Goal: Task Accomplishment & Management: Manage account settings

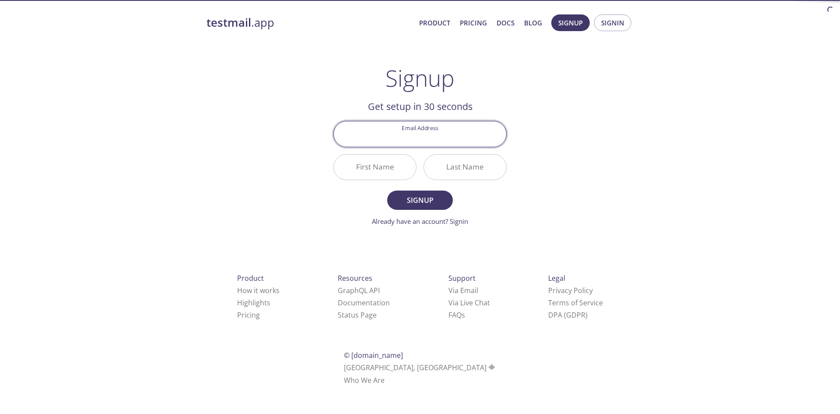
click at [421, 135] on input "Email Address" at bounding box center [420, 133] width 172 height 25
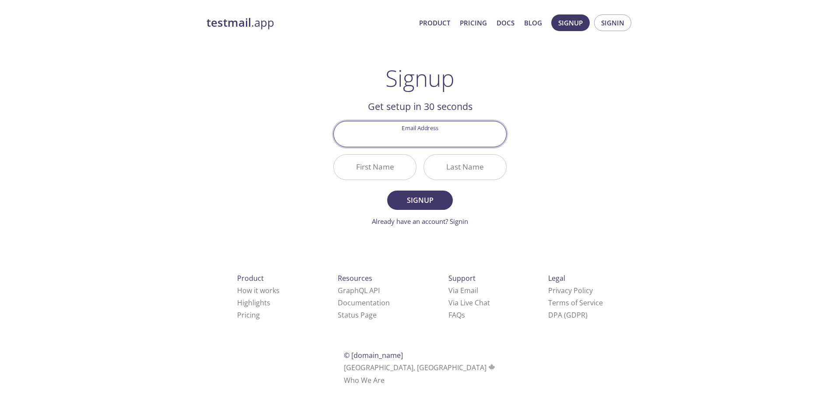
type input "[EMAIL_ADDRESS][DOMAIN_NAME]"
click at [405, 165] on input "First Name" at bounding box center [375, 166] width 82 height 25
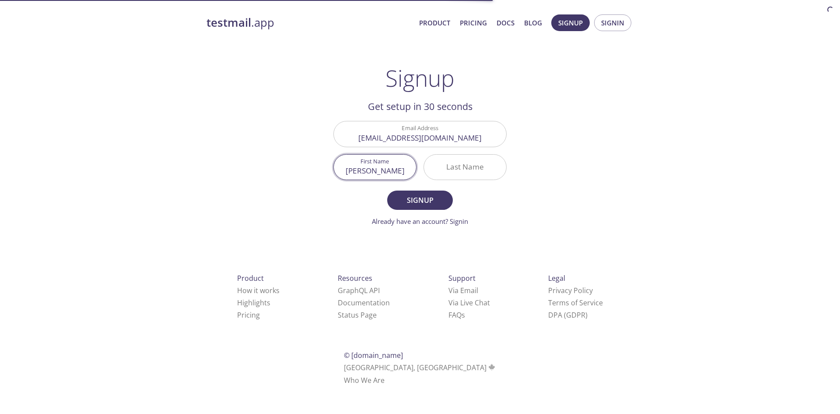
type input "[PERSON_NAME]"
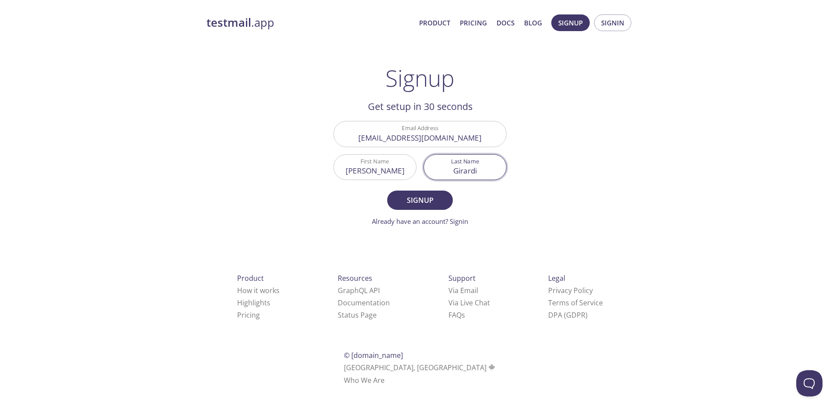
type input "Girardi"
click at [387, 190] on button "Signup" at bounding box center [420, 199] width 66 height 19
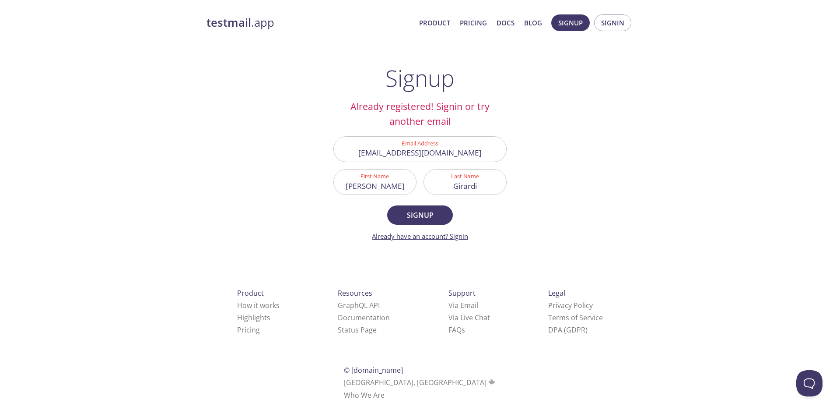
click at [450, 236] on link "Already have an account? Signin" at bounding box center [420, 236] width 96 height 9
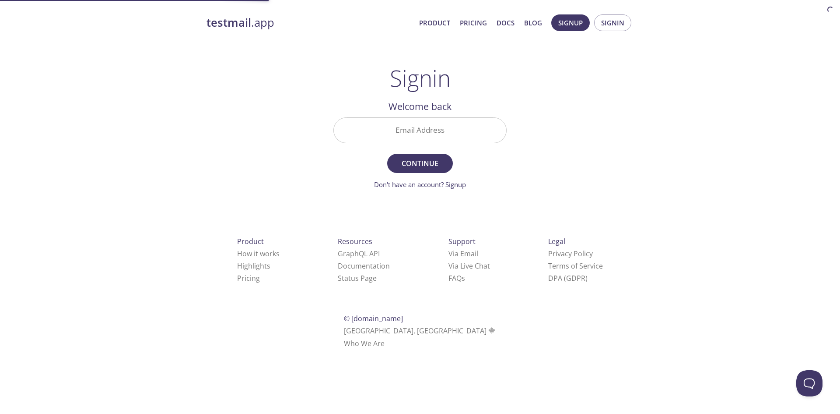
click at [439, 125] on input "Email Address" at bounding box center [420, 130] width 172 height 25
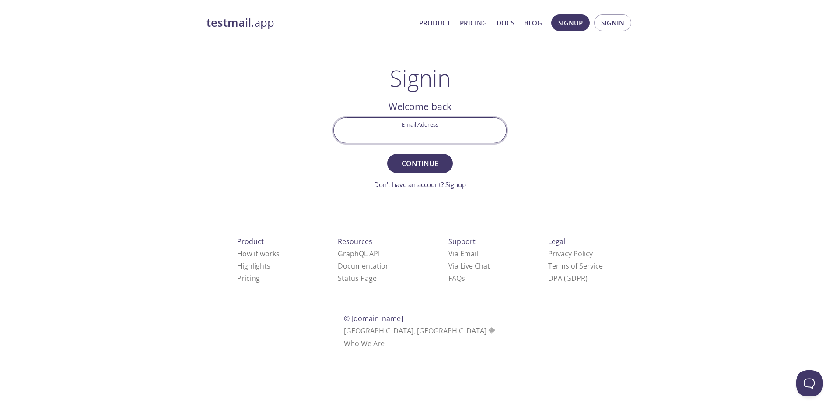
type input "[EMAIL_ADDRESS][DOMAIN_NAME]"
click at [428, 163] on span "Continue" at bounding box center [420, 163] width 46 height 12
click at [452, 133] on input "Signin Security Code" at bounding box center [420, 130] width 172 height 25
paste input "AYK1S86"
type input "AYK1S86"
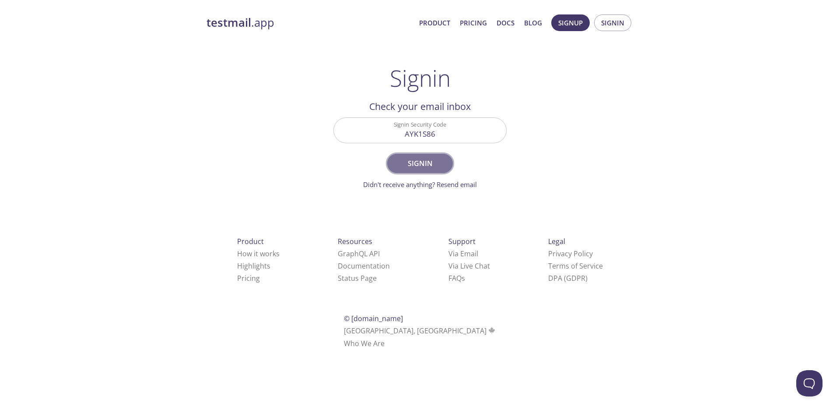
drag, startPoint x: 440, startPoint y: 163, endPoint x: 623, endPoint y: 212, distance: 189.4
click at [443, 163] on span "Signin" at bounding box center [420, 163] width 46 height 12
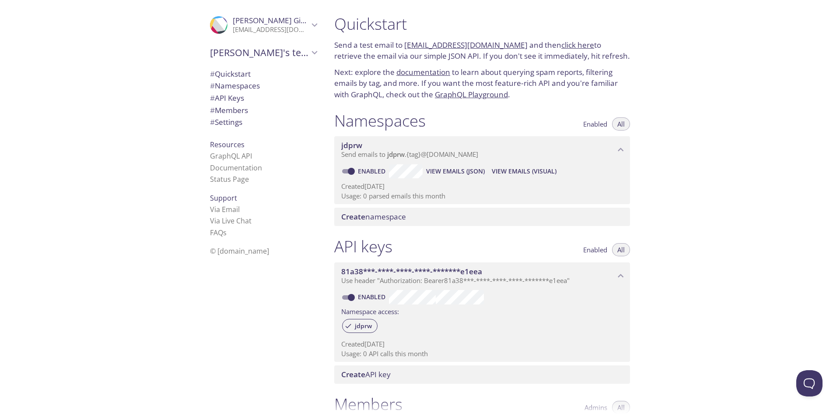
click at [446, 46] on link "[EMAIL_ADDRESS][DOMAIN_NAME]" at bounding box center [465, 45] width 123 height 10
click at [529, 173] on span "View Emails (Visual)" at bounding box center [524, 171] width 65 height 11
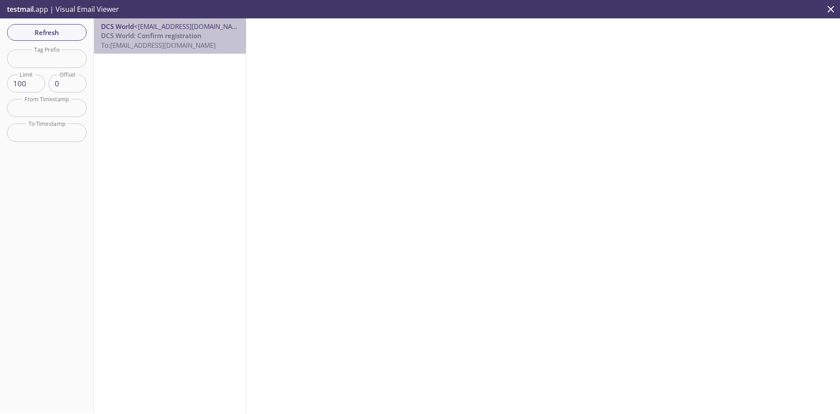
click at [188, 37] on span "DCS World: Confirm registration" at bounding box center [151, 35] width 101 height 9
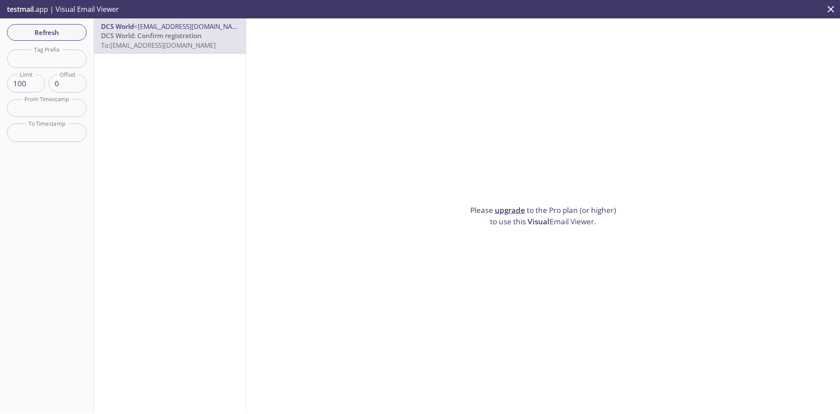
click at [135, 49] on p "DCS World: Confirm registration To: [EMAIL_ADDRESS][DOMAIN_NAME]" at bounding box center [170, 40] width 138 height 19
